Goal: Navigation & Orientation: Understand site structure

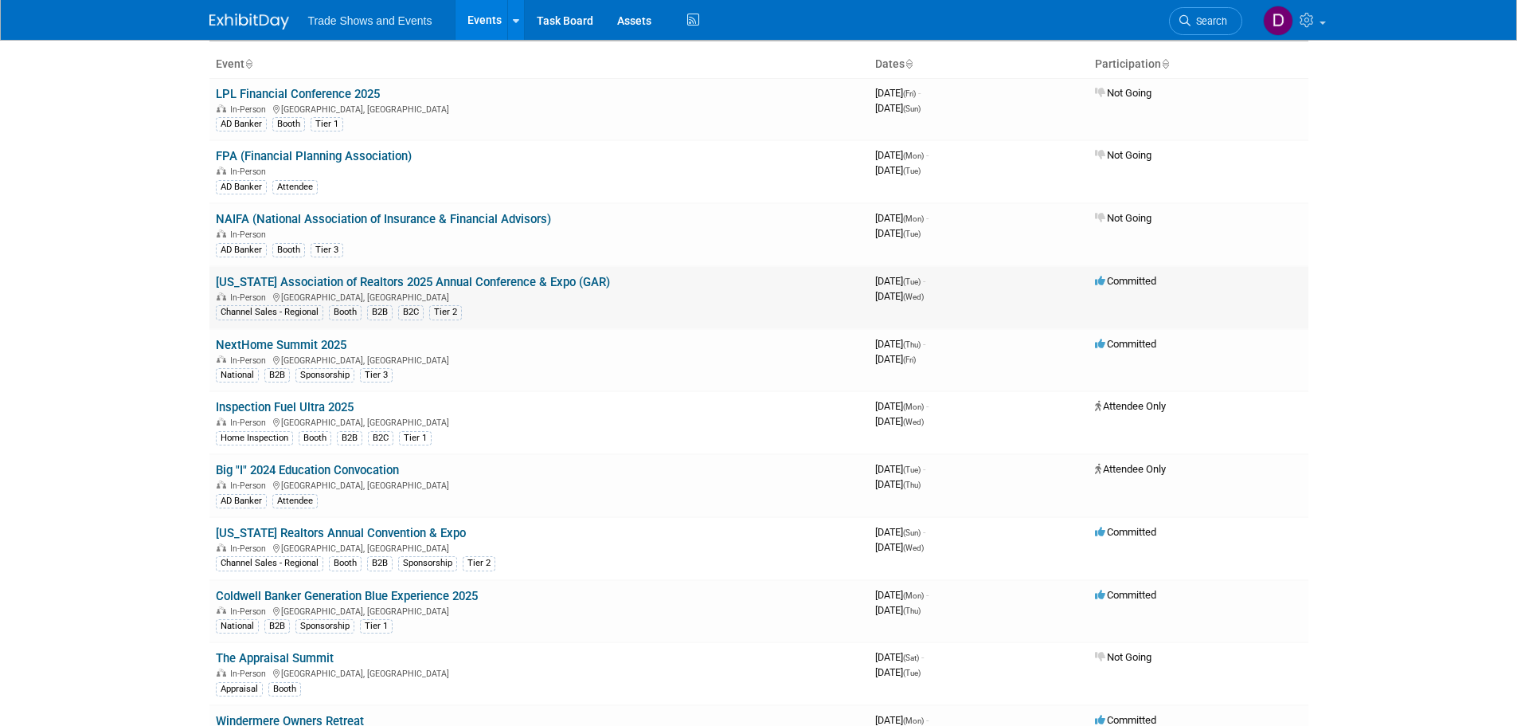
scroll to position [159, 0]
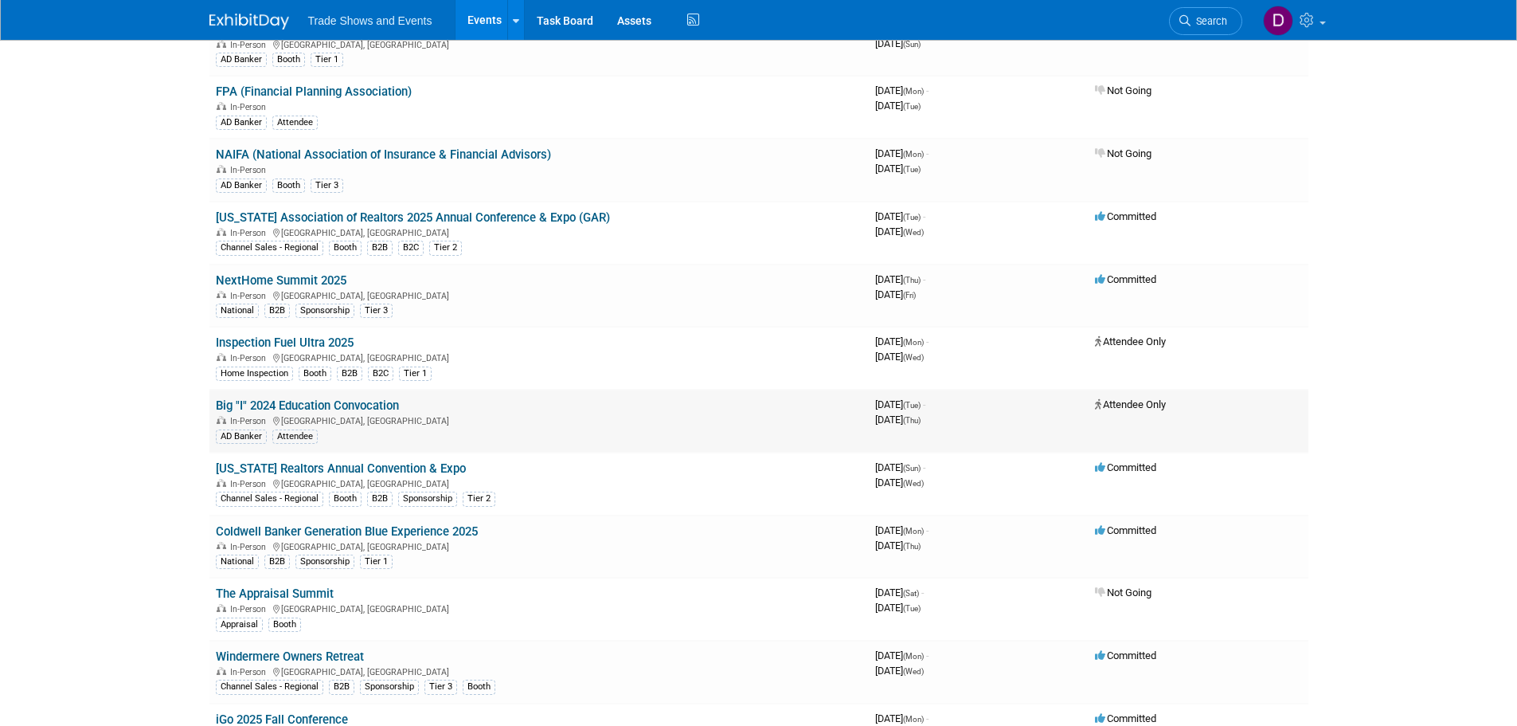
click at [298, 407] on link "Big "I" 2024 Education Convocation" at bounding box center [307, 405] width 183 height 14
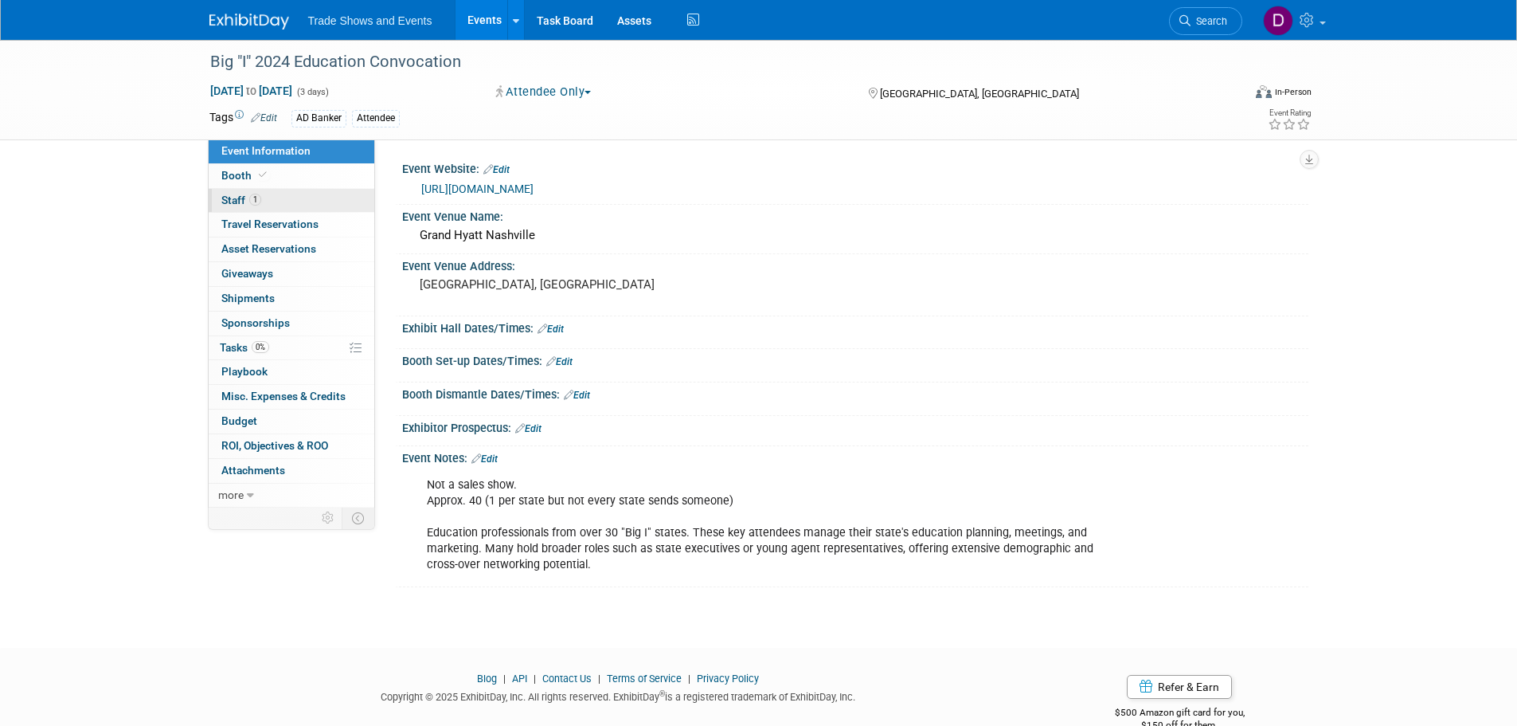
click at [234, 192] on link "1 Staff 1" at bounding box center [292, 201] width 166 height 24
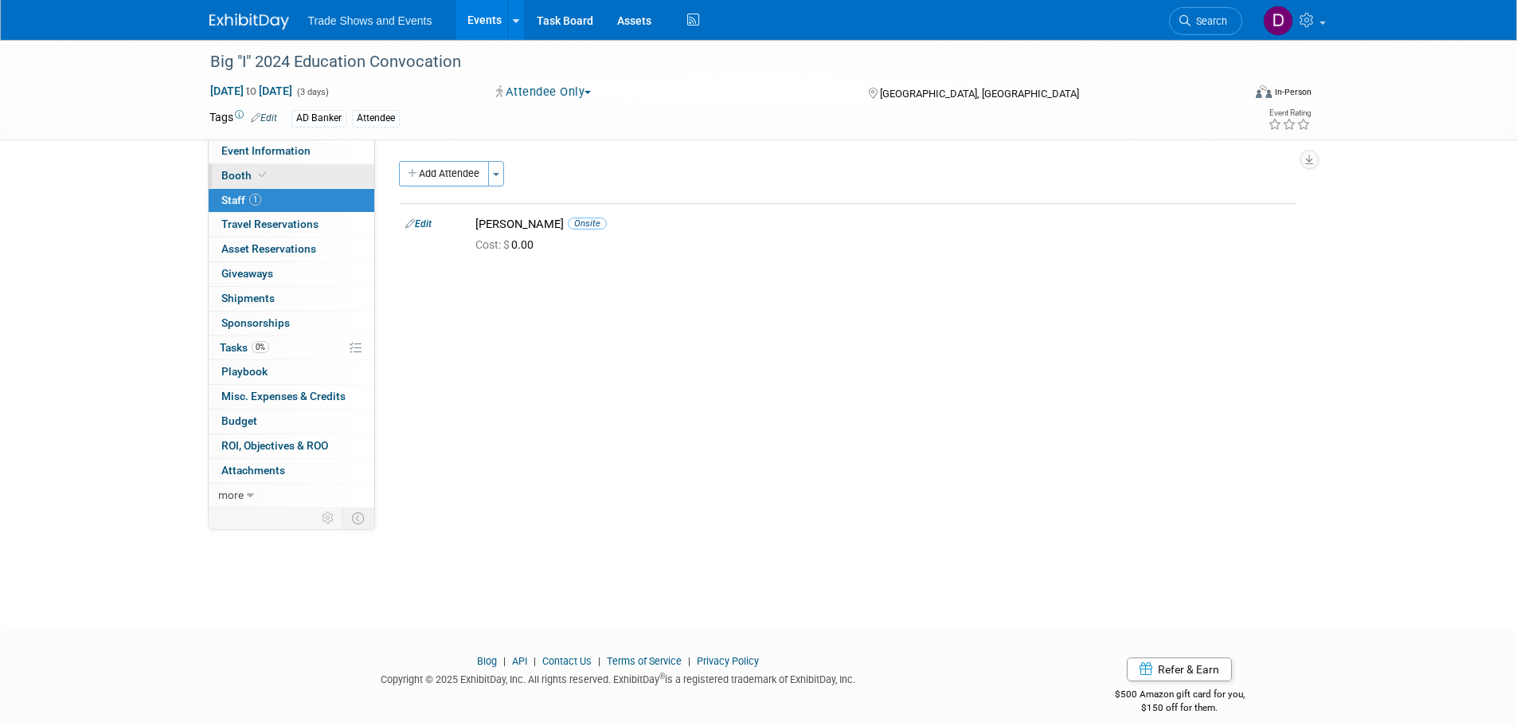
click at [238, 176] on span "Booth" at bounding box center [245, 175] width 49 height 13
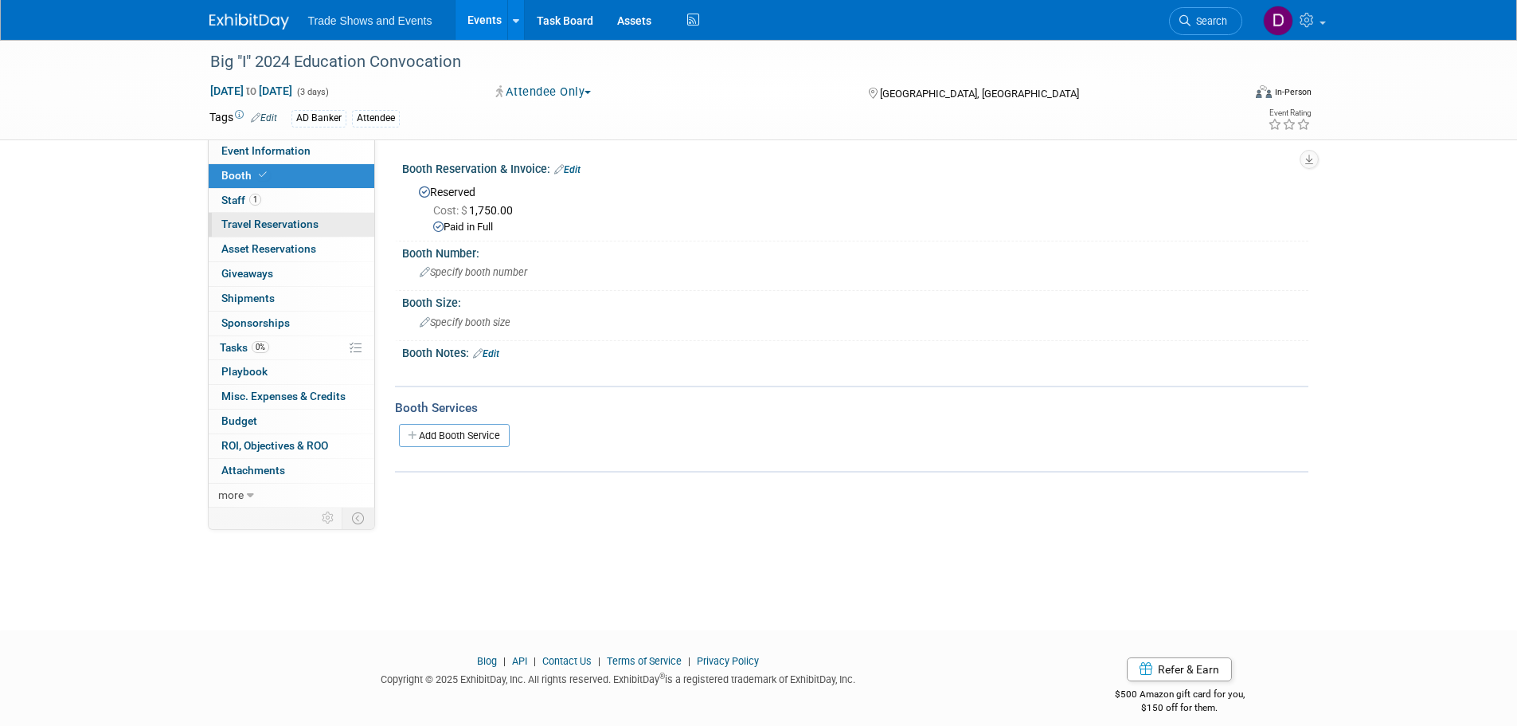
click at [262, 225] on span "Travel Reservations 0" at bounding box center [269, 223] width 97 height 13
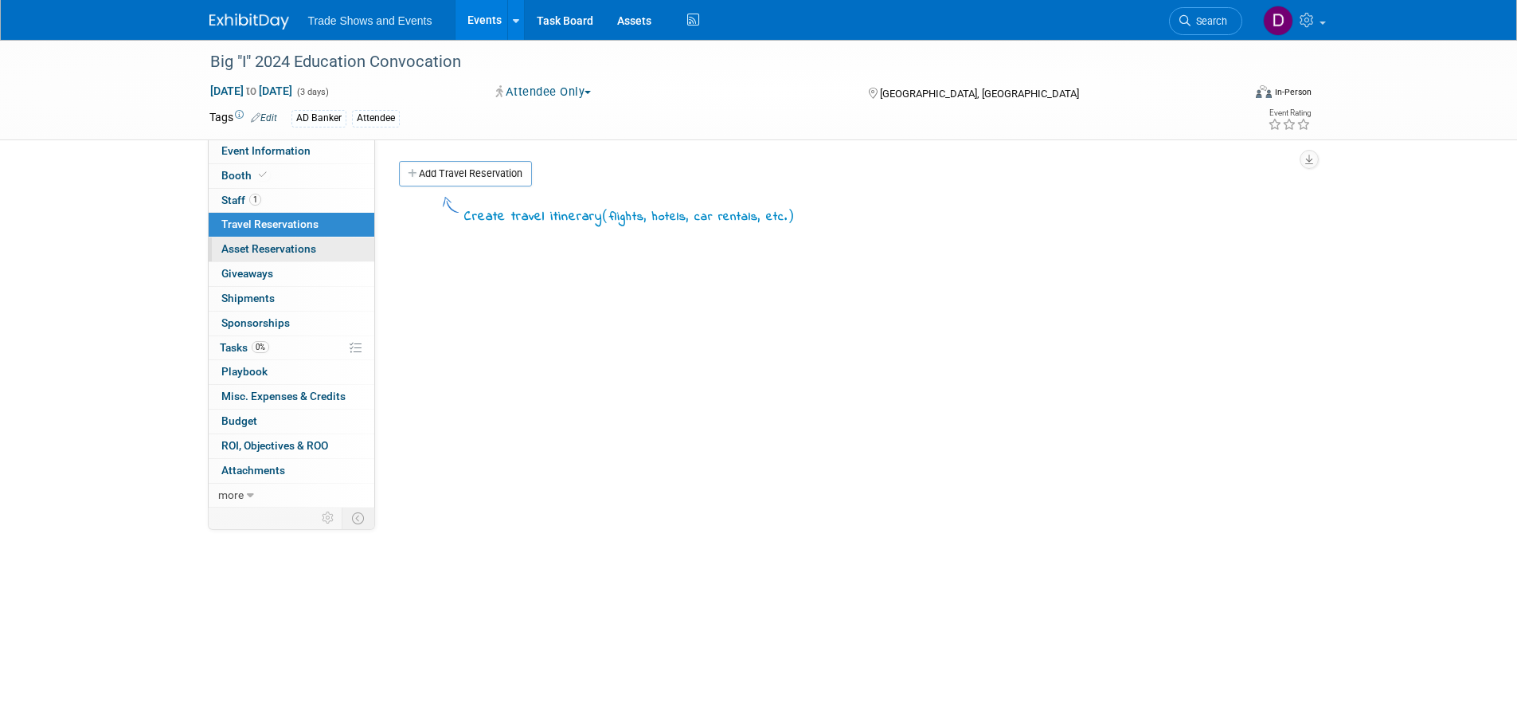
click at [259, 244] on span "Asset Reservations 0" at bounding box center [268, 248] width 95 height 13
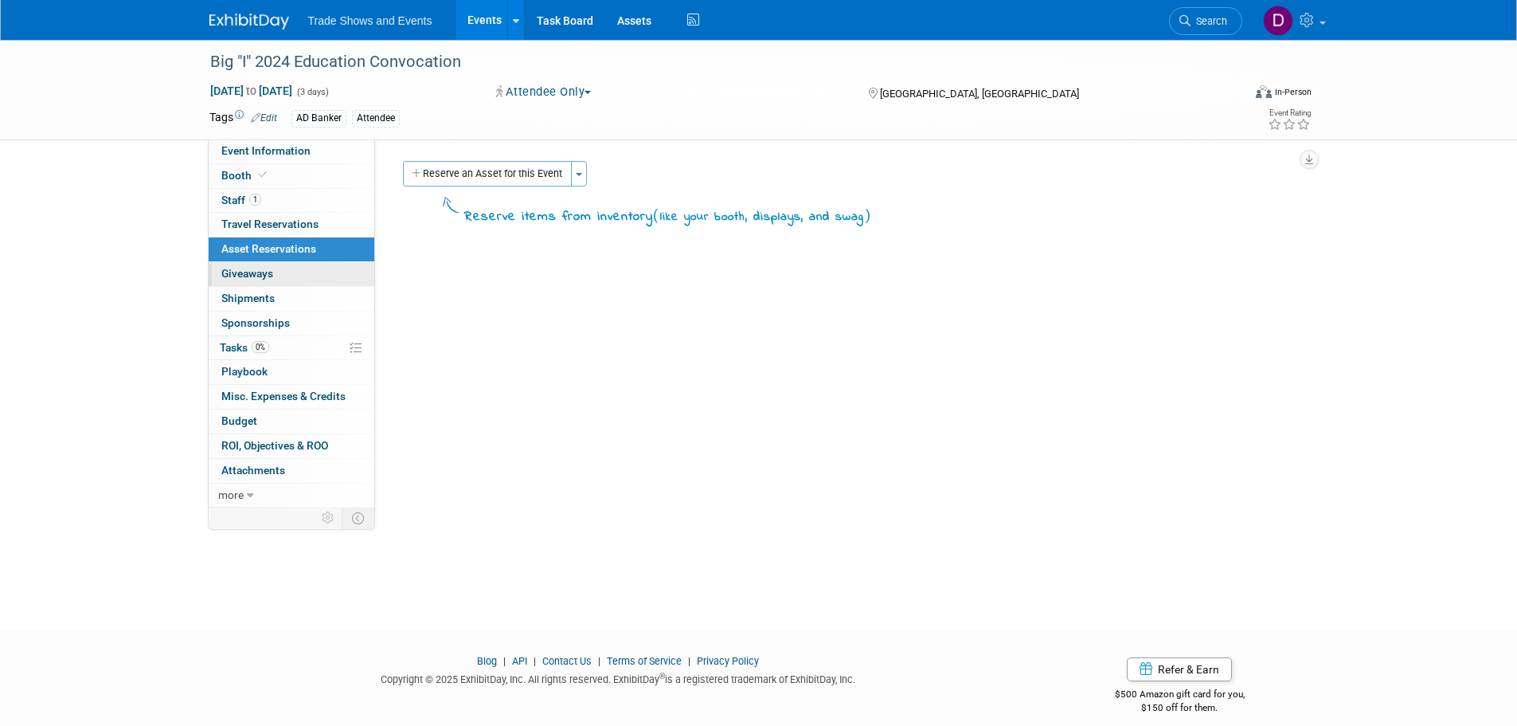
click at [258, 275] on span "Giveaways 0" at bounding box center [247, 273] width 52 height 13
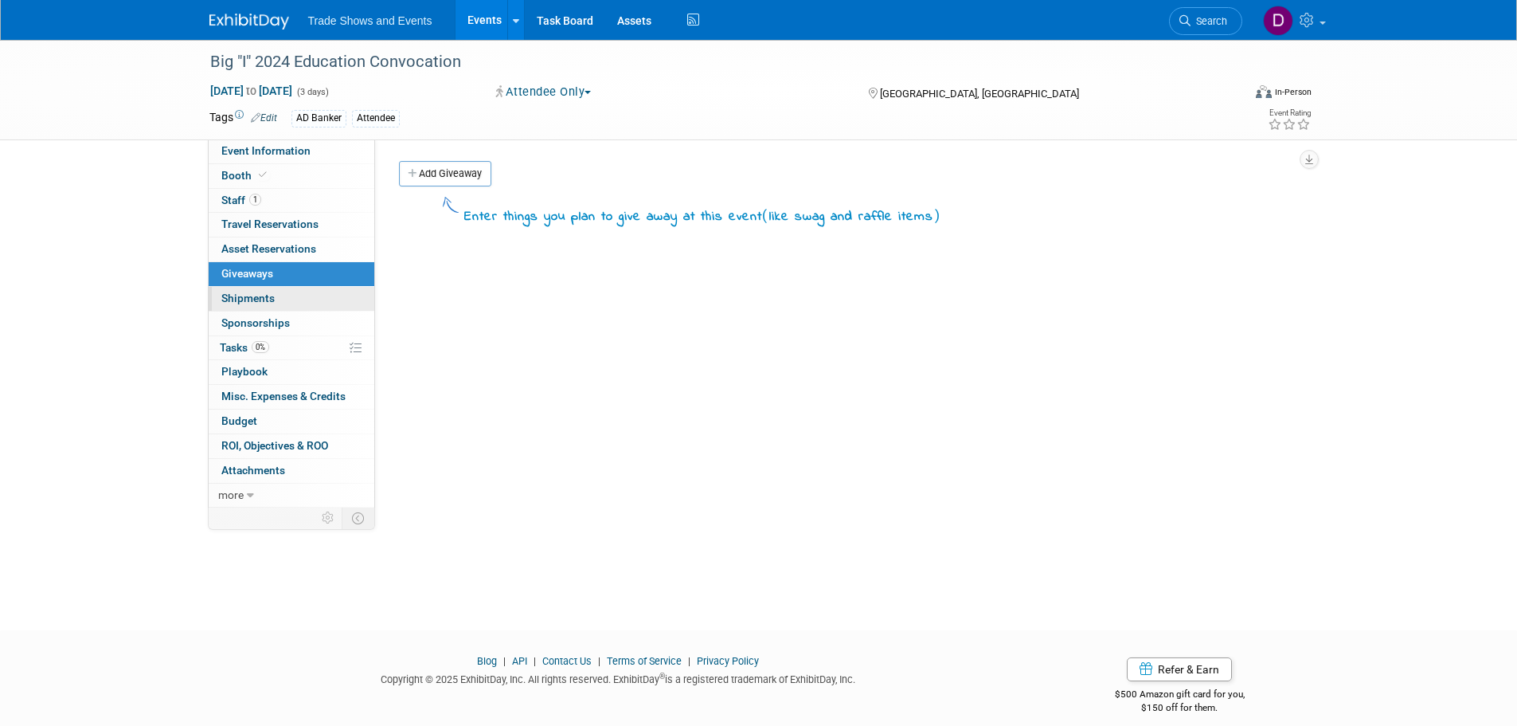
click at [254, 295] on span "Shipments 0" at bounding box center [247, 298] width 53 height 13
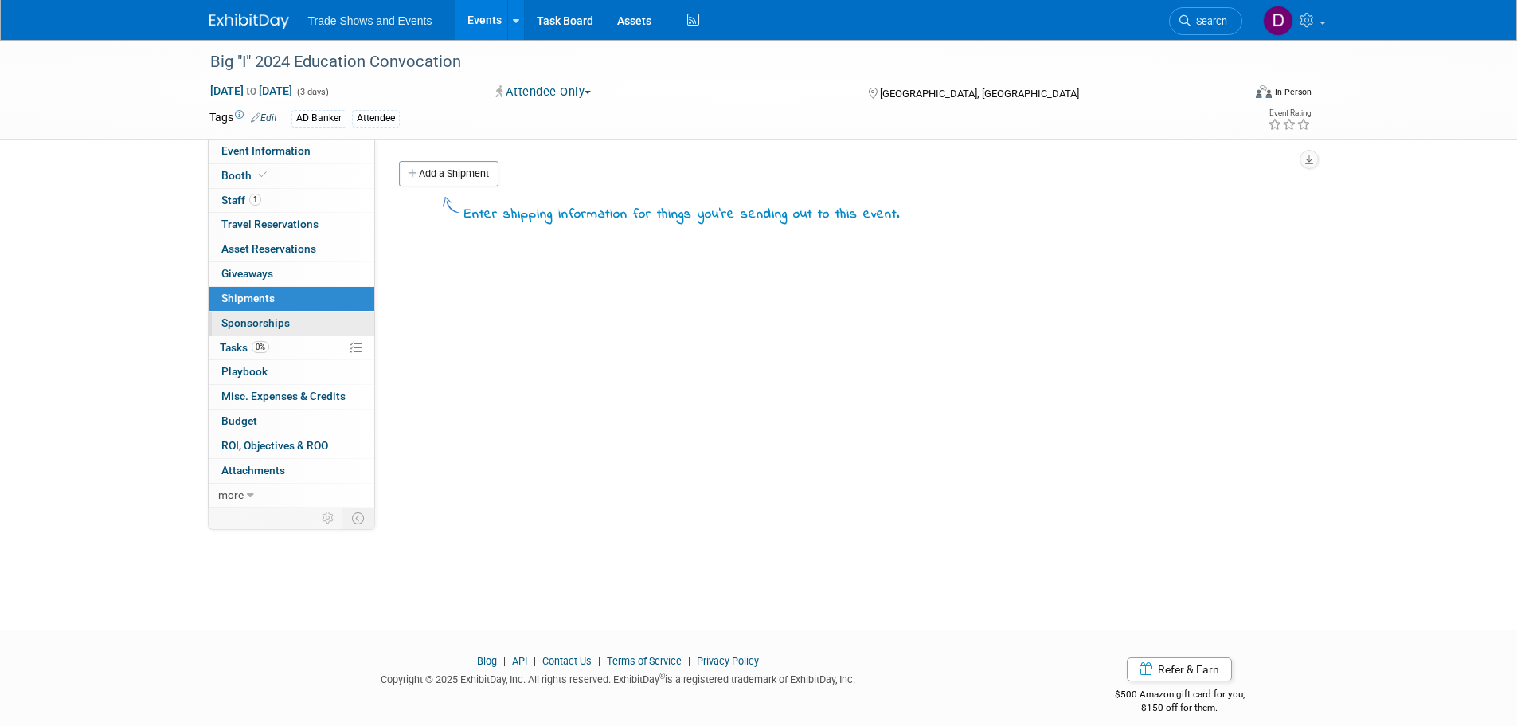
click at [258, 318] on span "Sponsorships 0" at bounding box center [255, 322] width 68 height 13
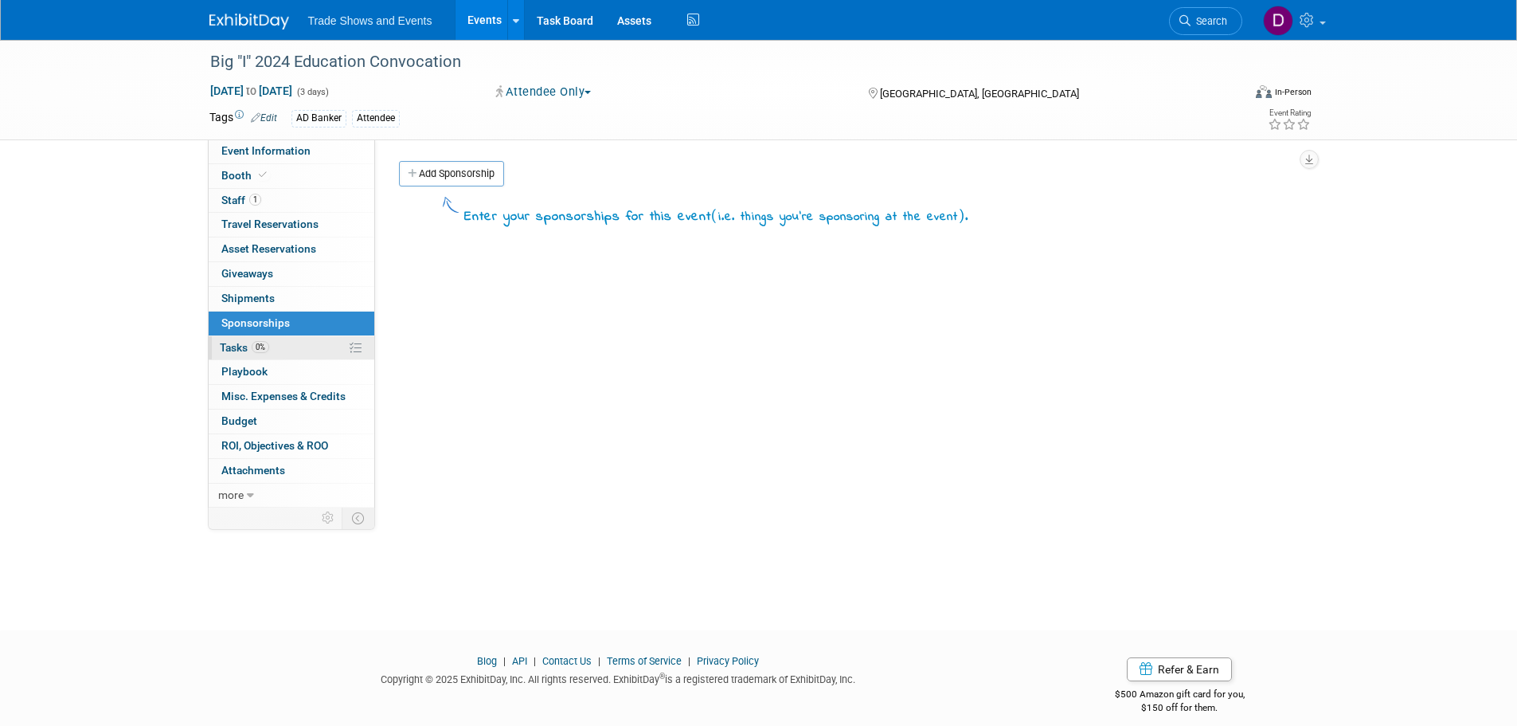
click at [234, 350] on span "Tasks 0%" at bounding box center [244, 347] width 49 height 13
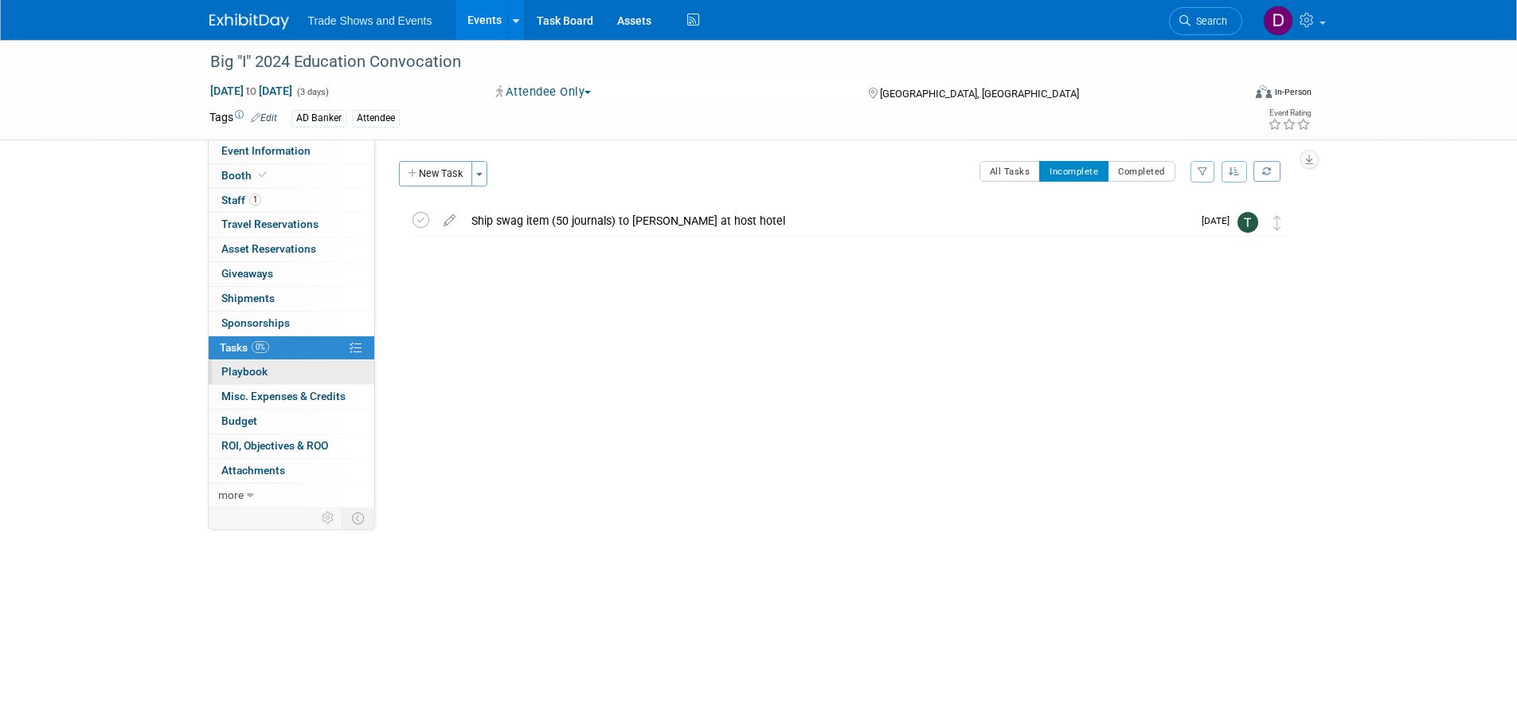
click at [254, 373] on span "Playbook 0" at bounding box center [244, 371] width 46 height 13
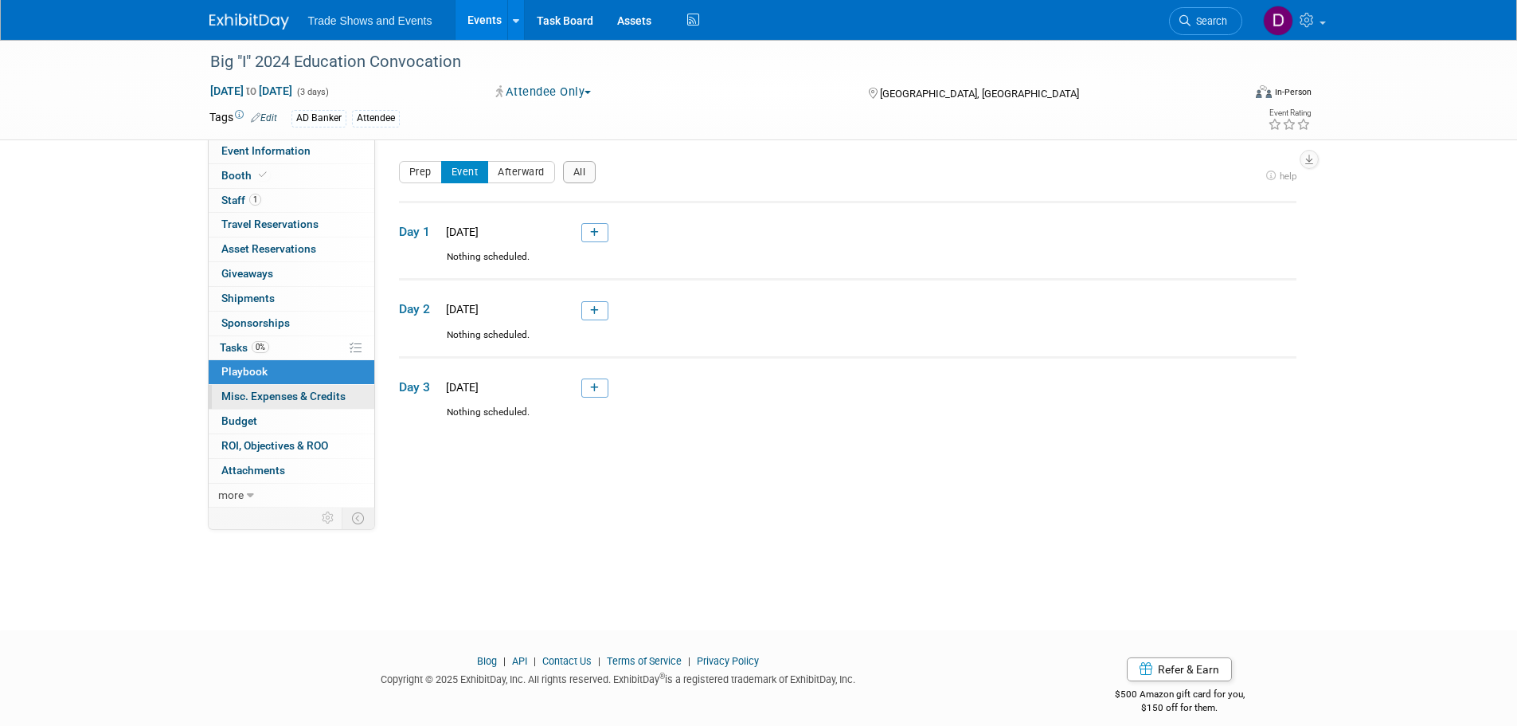
click at [254, 396] on span "Misc. Expenses & Credits 0" at bounding box center [283, 395] width 124 height 13
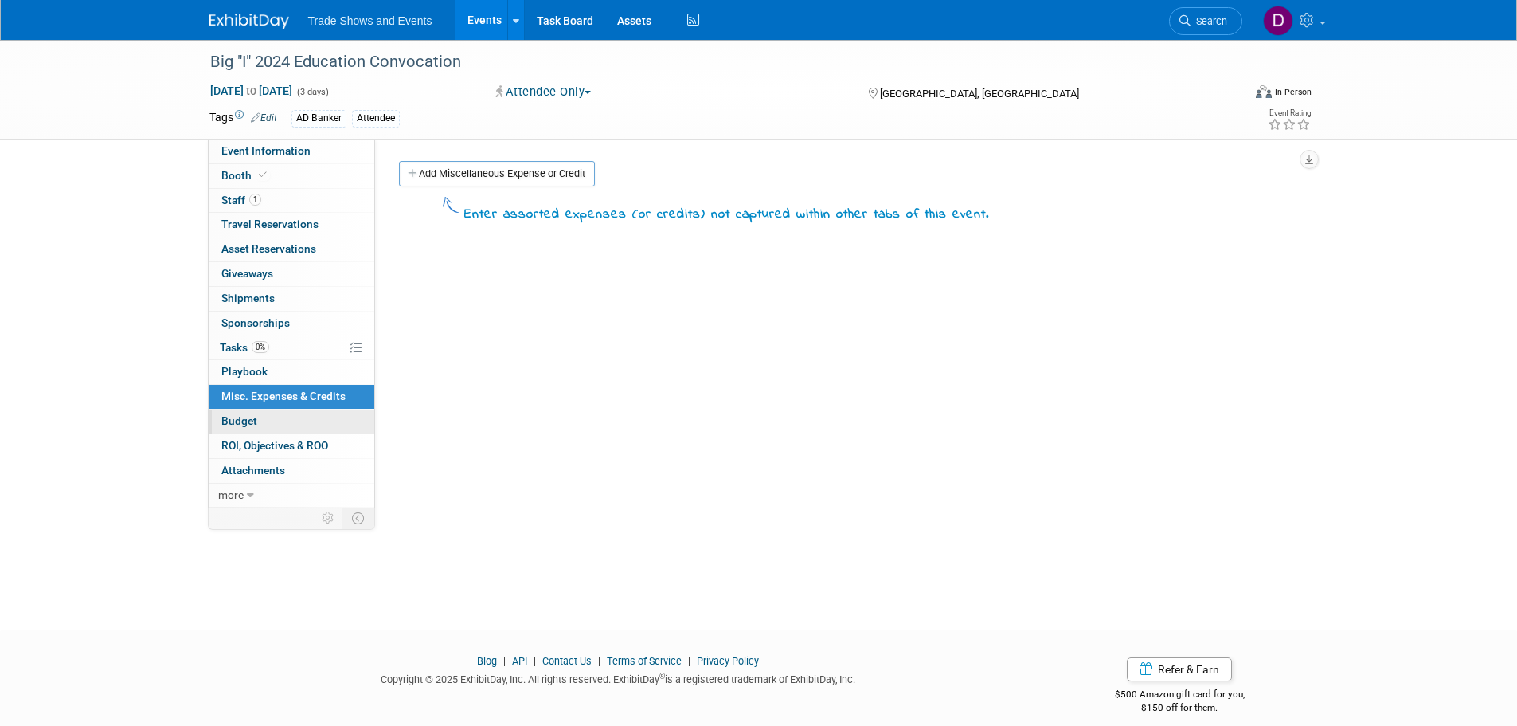
click at [249, 422] on span "Budget" at bounding box center [239, 420] width 36 height 13
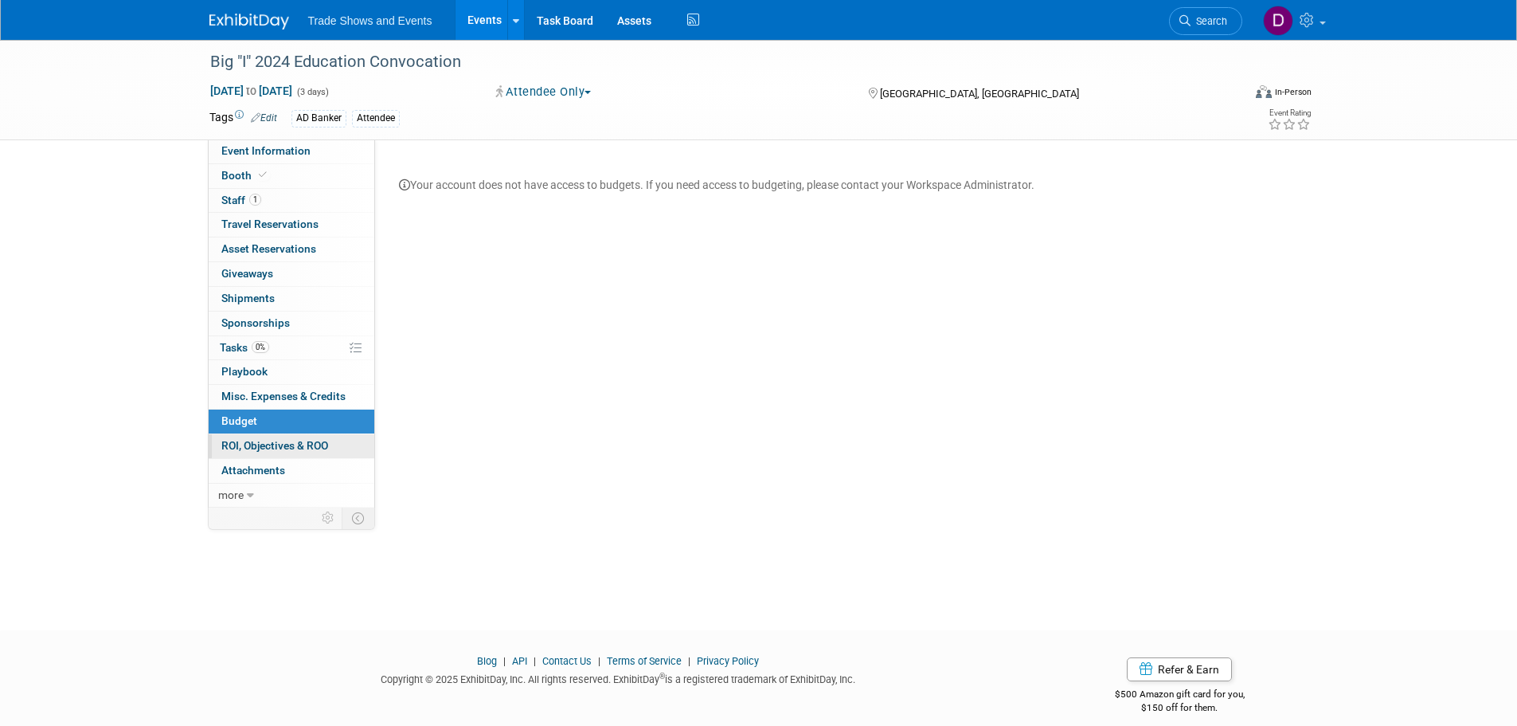
click at [249, 448] on span "ROI, Objectives & ROO 0" at bounding box center [274, 445] width 107 height 13
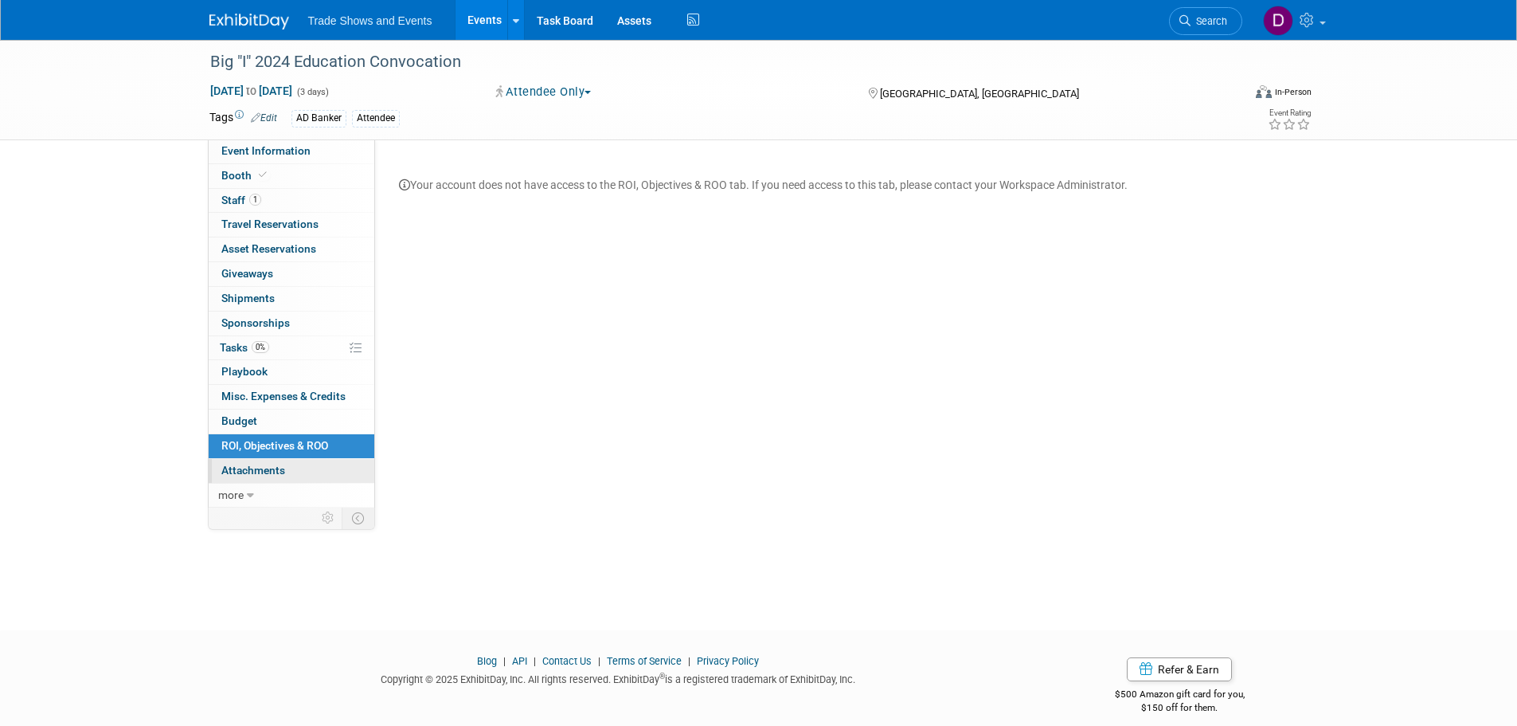
click at [246, 464] on span "Attachments 0" at bounding box center [253, 470] width 64 height 13
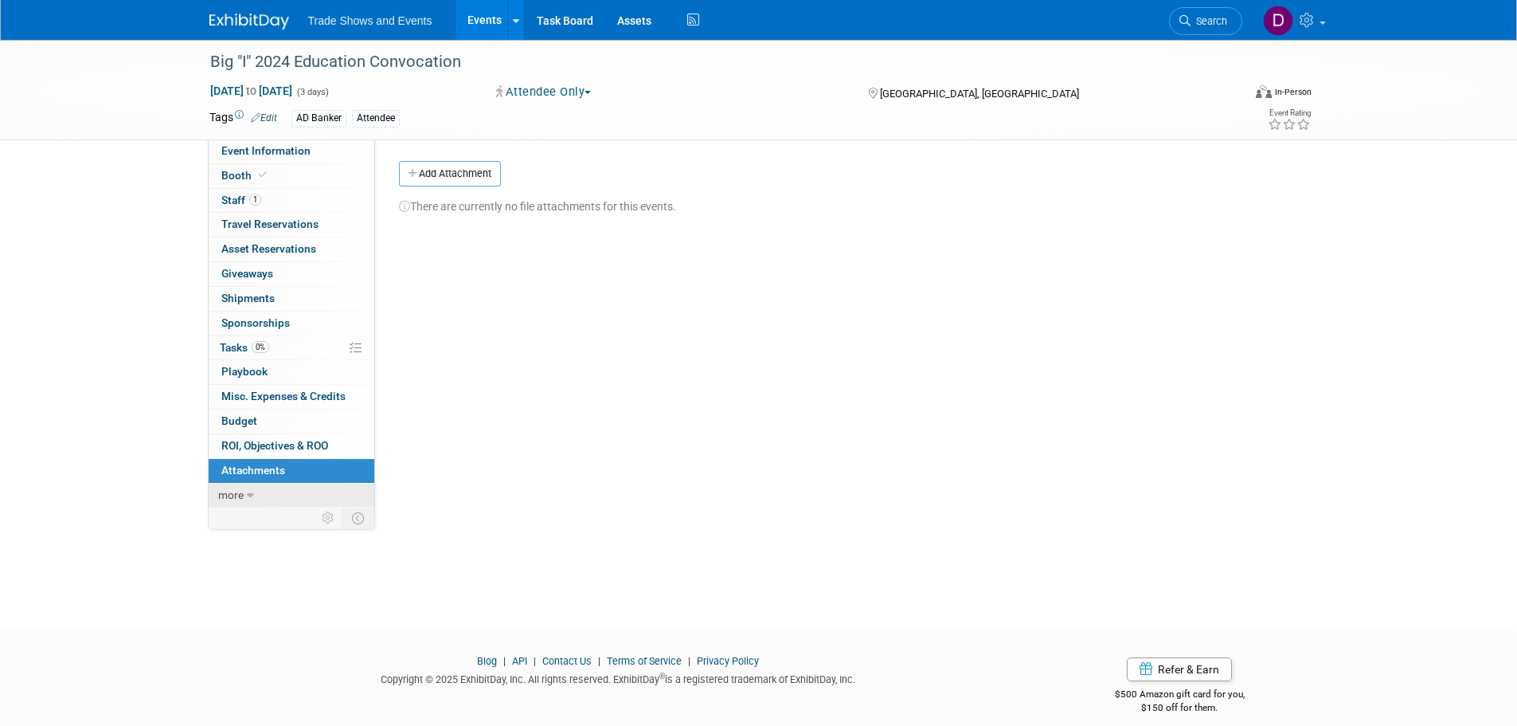
click at [241, 488] on span "more" at bounding box center [230, 494] width 25 height 13
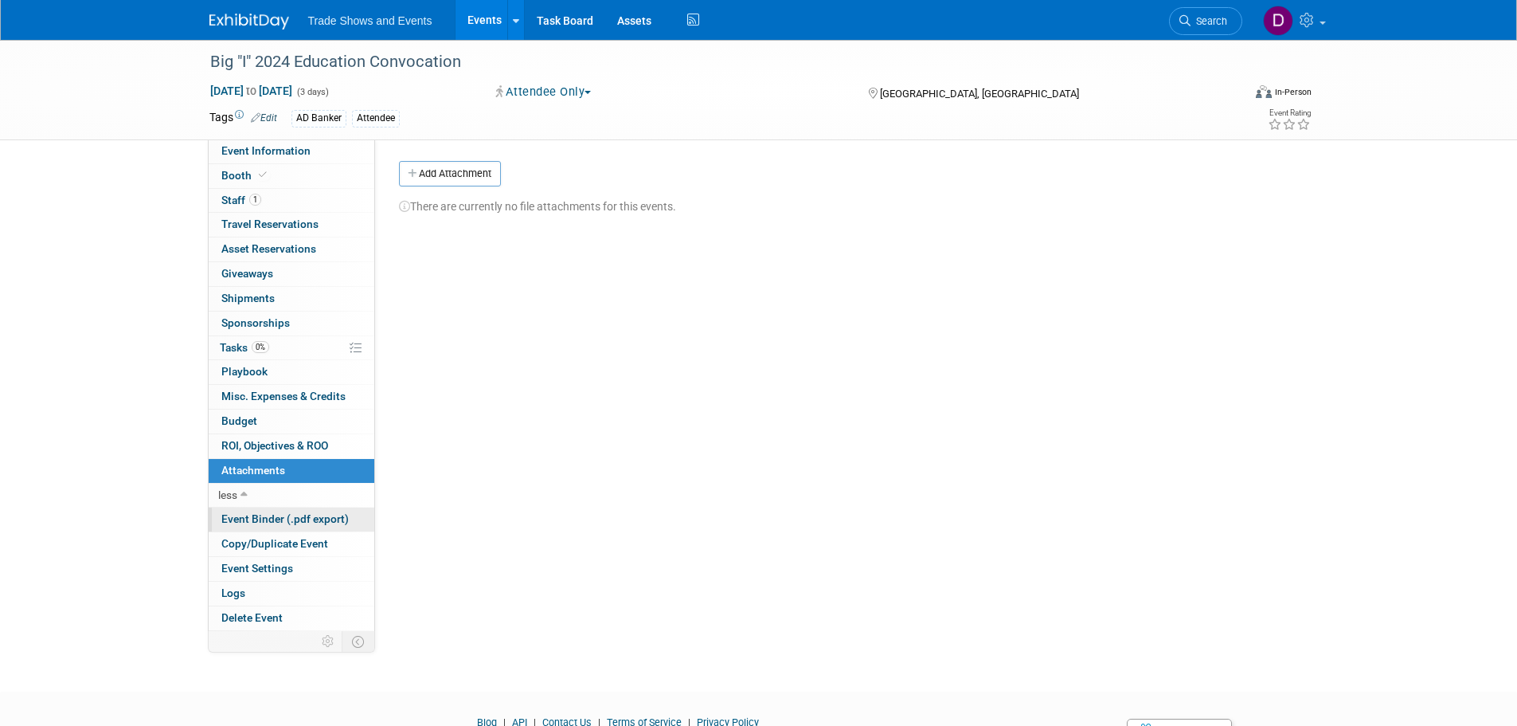
click at [292, 525] on span "Event Binder (.pdf export)" at bounding box center [284, 518] width 127 height 13
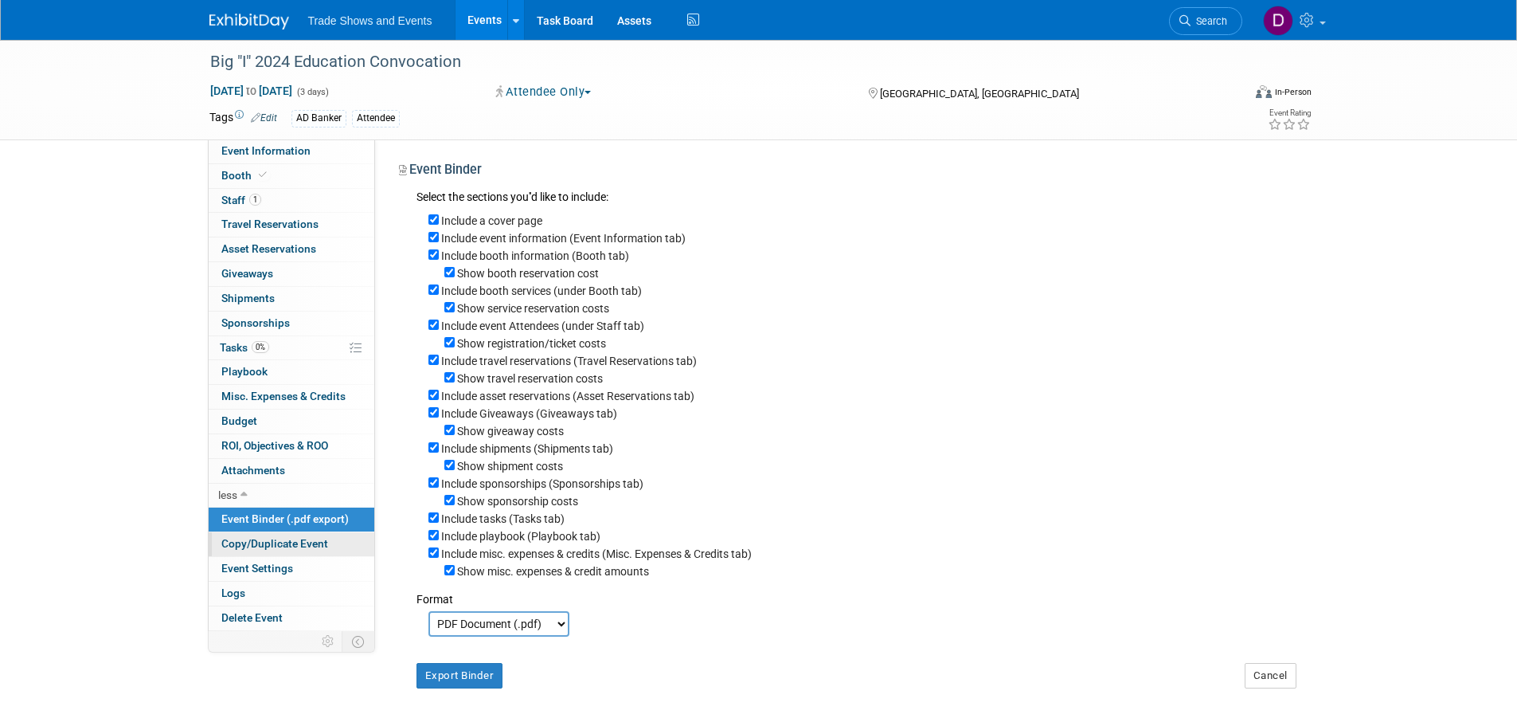
click at [261, 540] on span "Copy/Duplicate Event" at bounding box center [274, 543] width 107 height 13
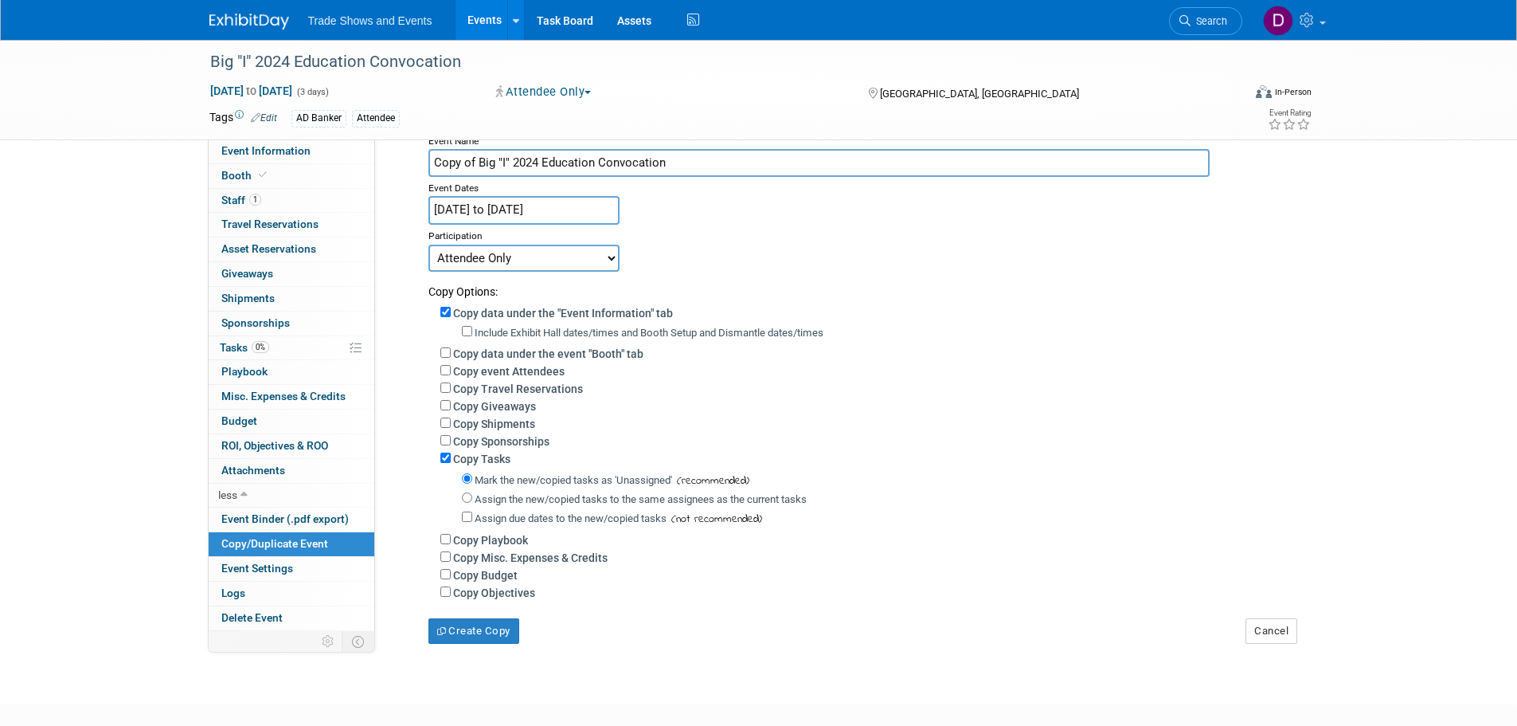
scroll to position [80, 0]
click at [261, 571] on span "Event Settings" at bounding box center [257, 568] width 72 height 13
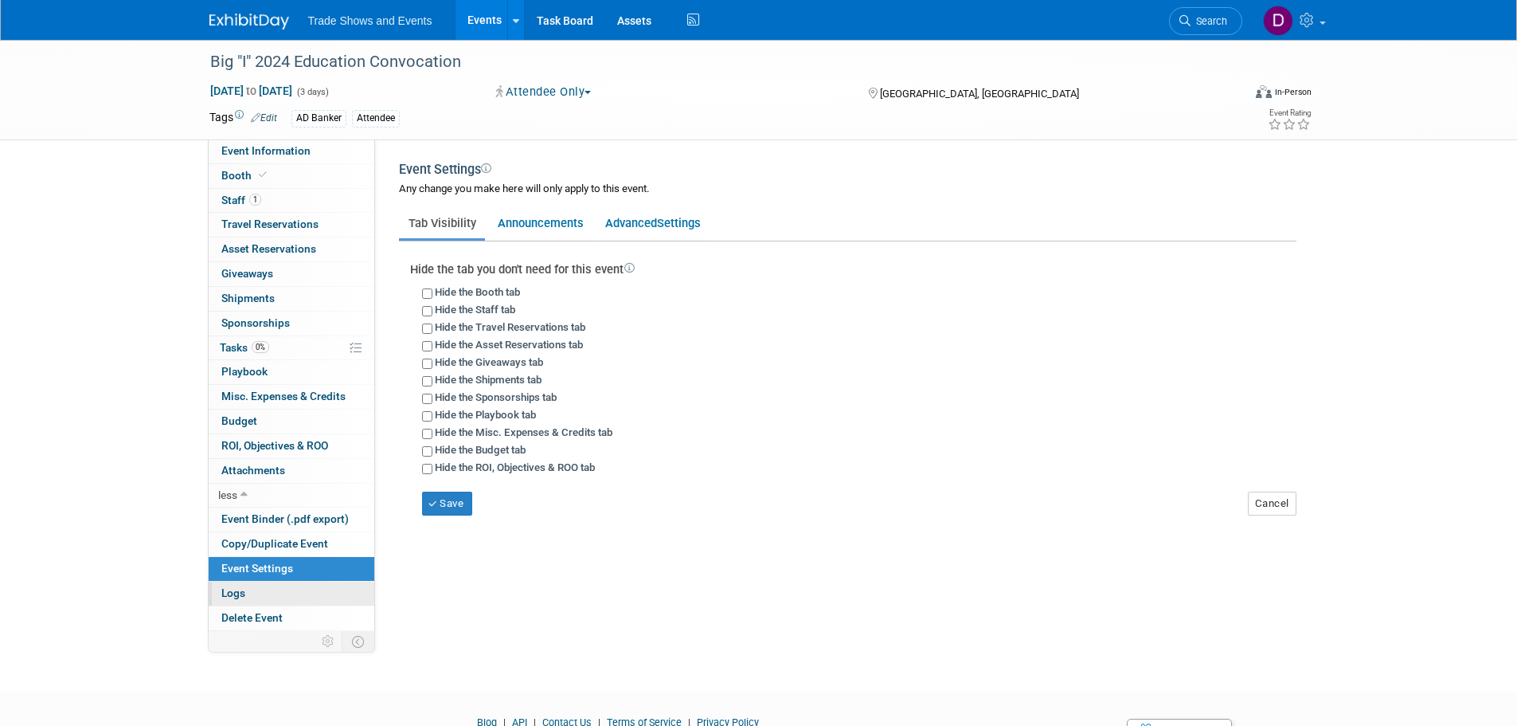
click at [247, 593] on link "Logs" at bounding box center [292, 593] width 166 height 24
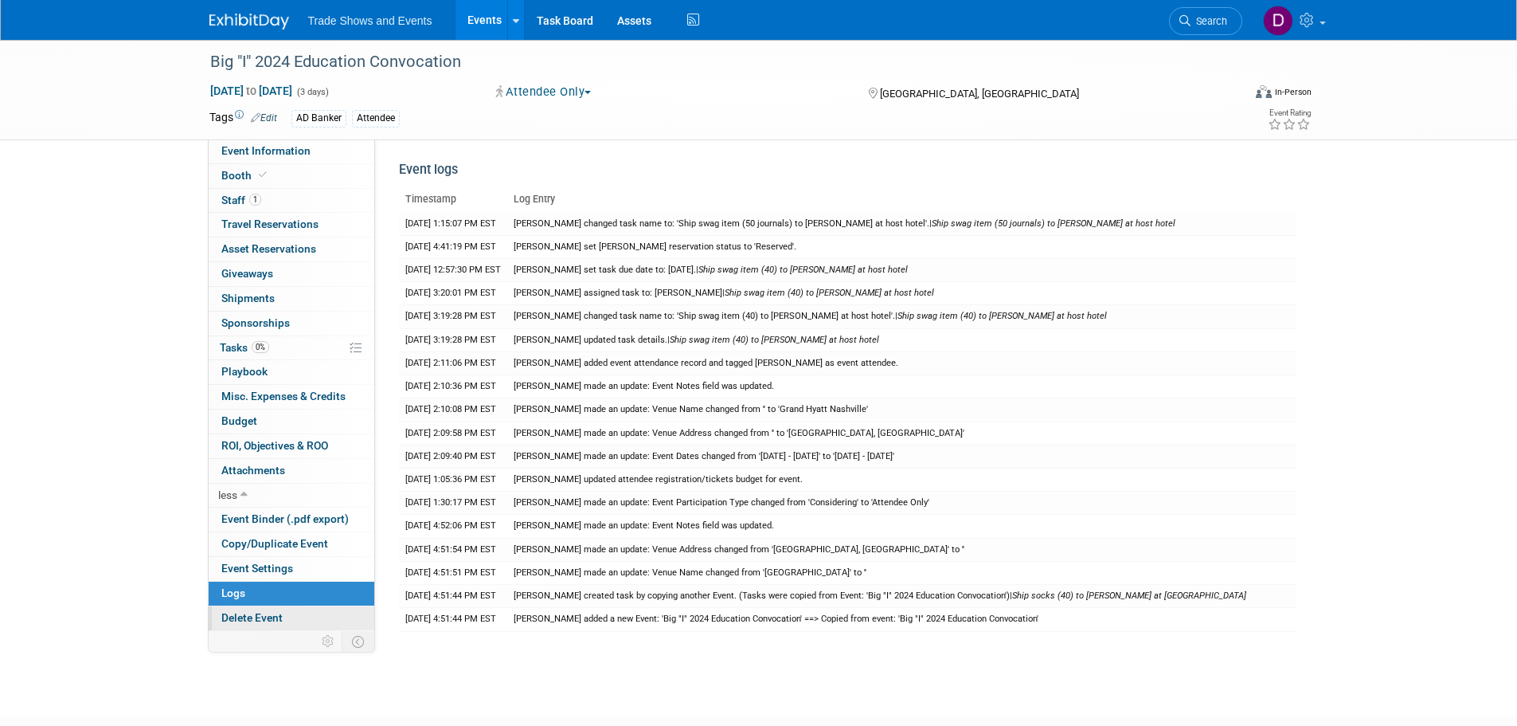
click at [249, 620] on span "Delete Event" at bounding box center [251, 617] width 61 height 13
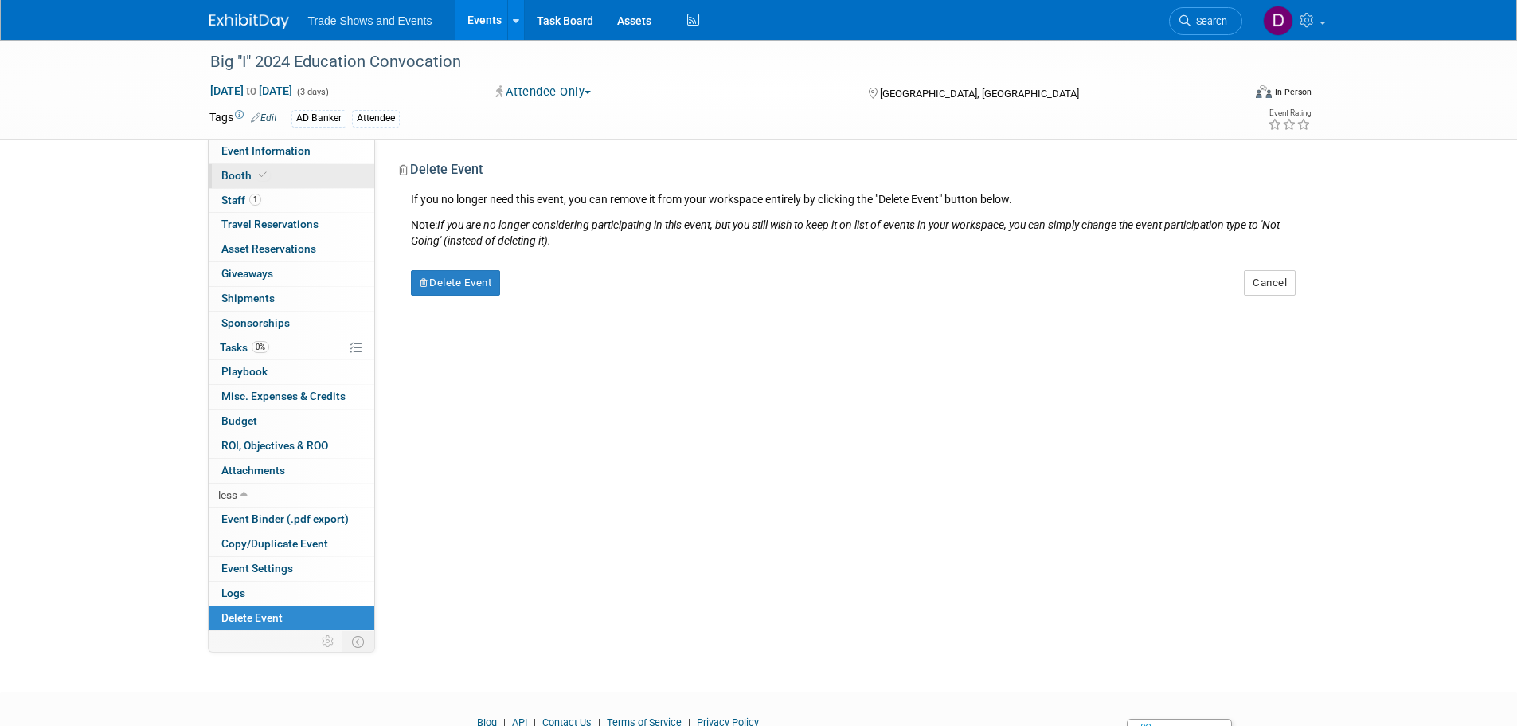
click at [256, 179] on span at bounding box center [263, 175] width 14 height 12
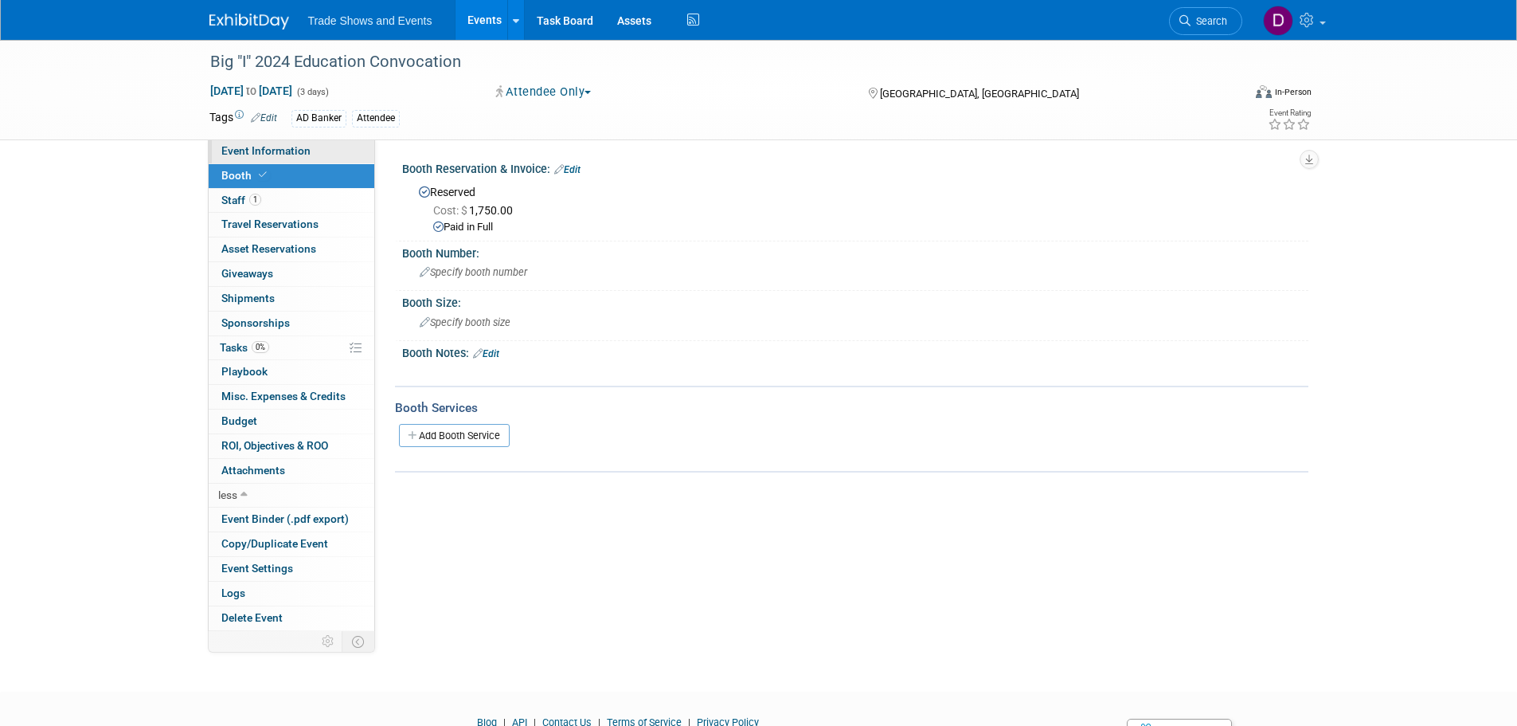
click at [258, 149] on span "Event Information" at bounding box center [265, 150] width 89 height 13
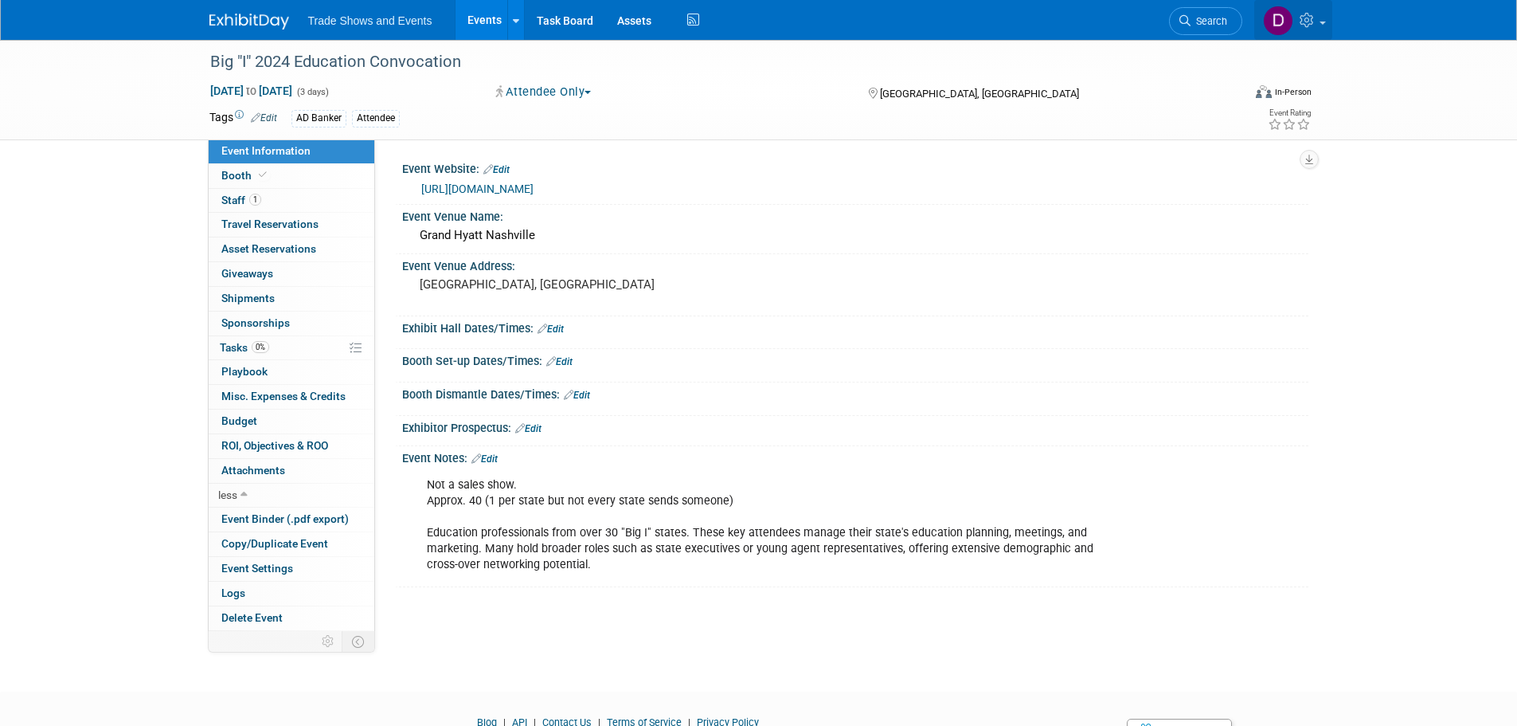
click at [1325, 24] on span at bounding box center [1323, 23] width 6 height 3
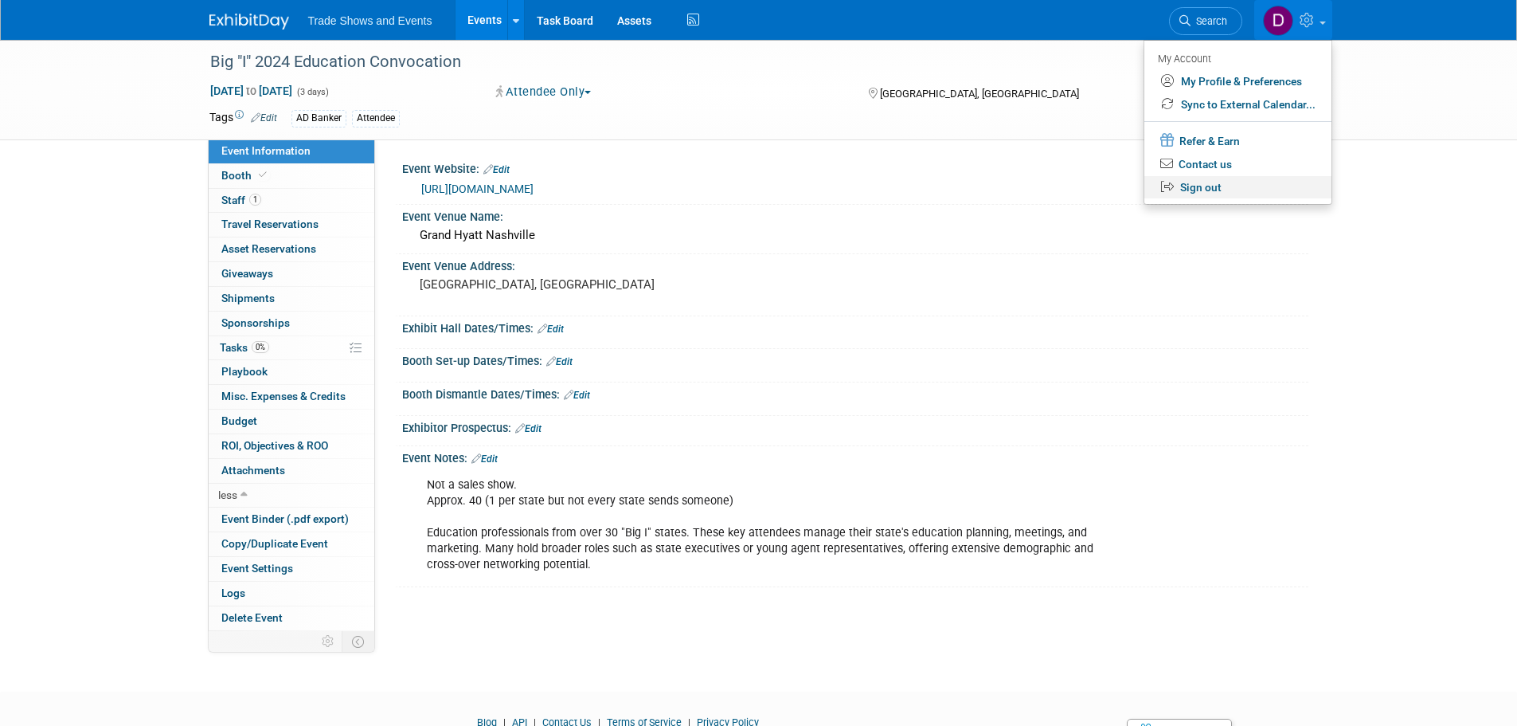
click at [1217, 183] on link "Sign out" at bounding box center [1238, 187] width 187 height 23
